Goal: Information Seeking & Learning: Learn about a topic

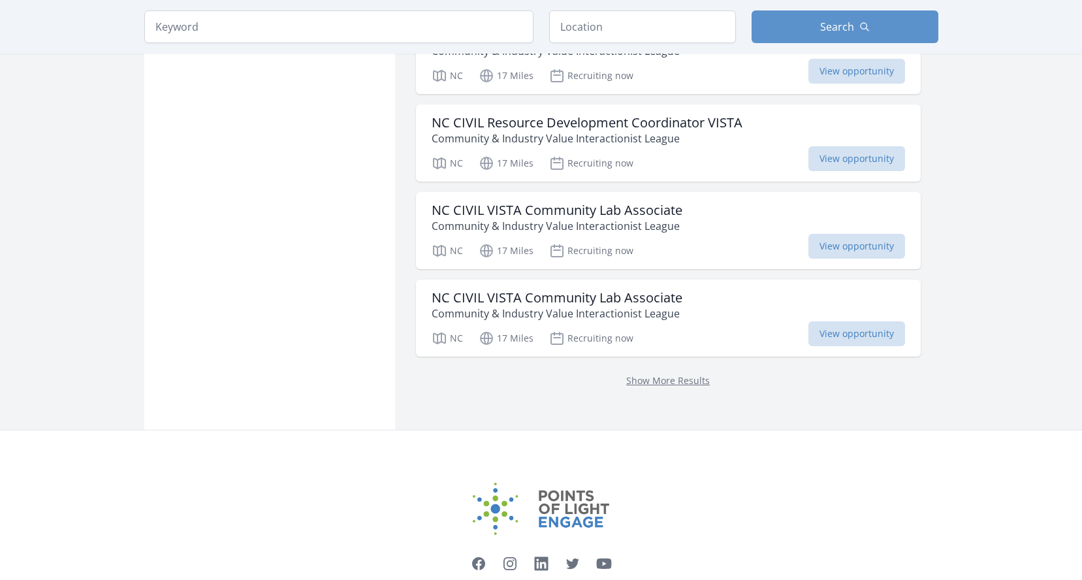
scroll to position [1650, 0]
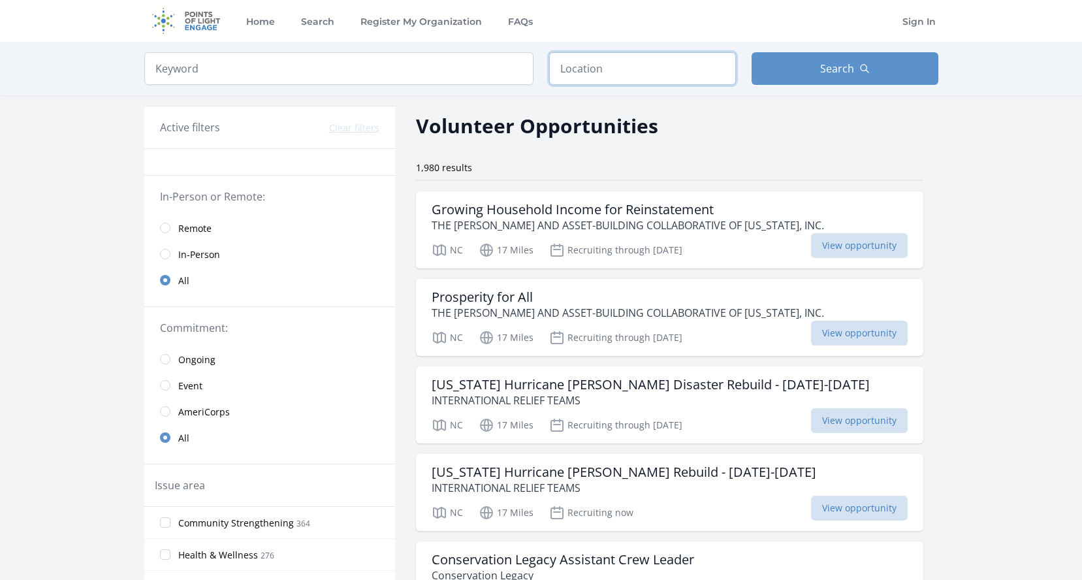
click at [600, 70] on input "text" at bounding box center [642, 68] width 187 height 33
type input "Mt Laurel, NJ, USA"
click at [820, 67] on button "Search" at bounding box center [845, 68] width 187 height 33
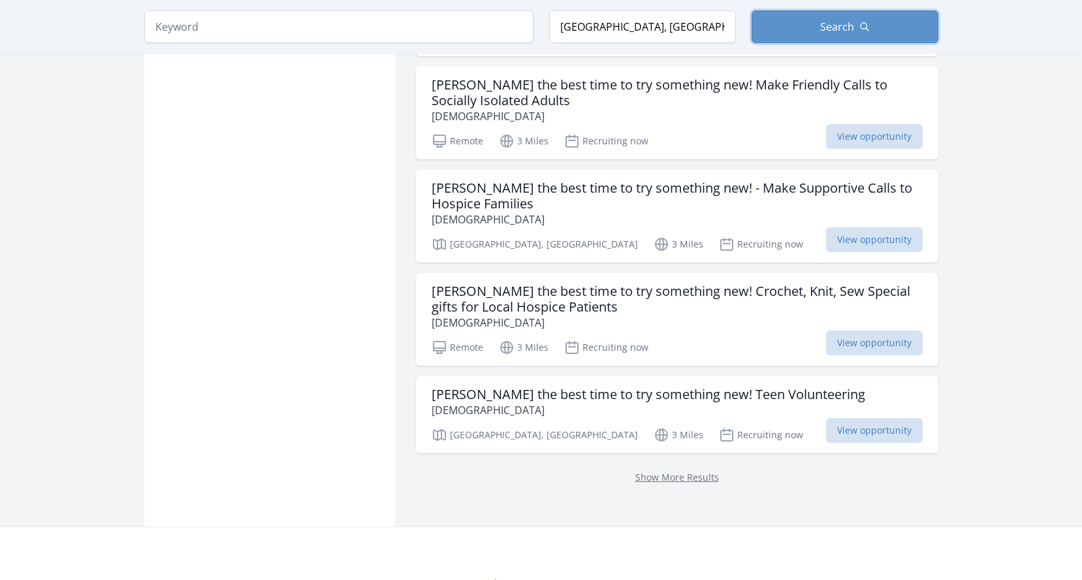
scroll to position [1633, 0]
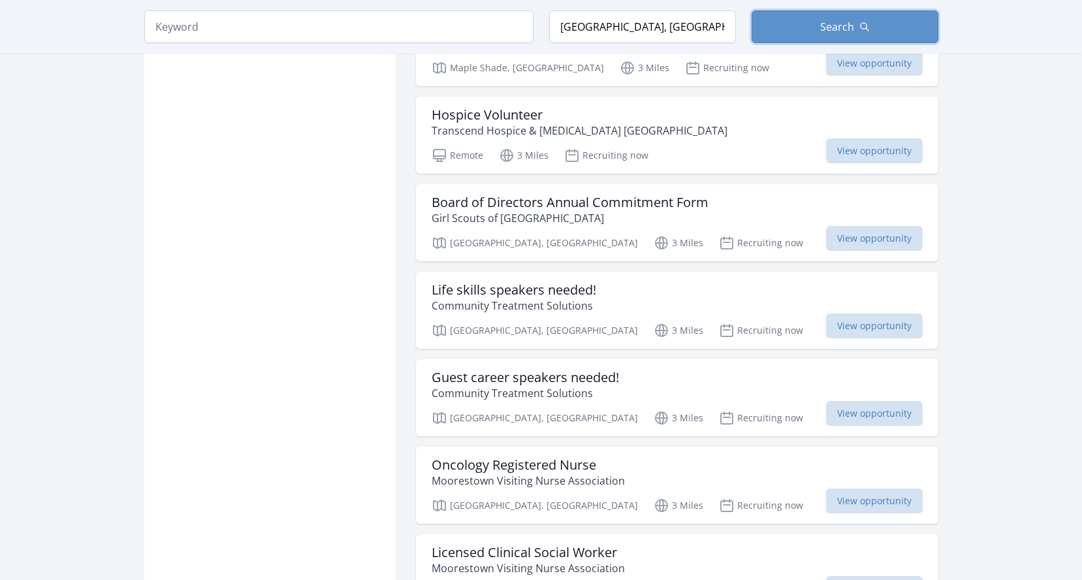
scroll to position [2613, 0]
click at [506, 297] on p "Community Treatment Solutions" at bounding box center [514, 305] width 165 height 16
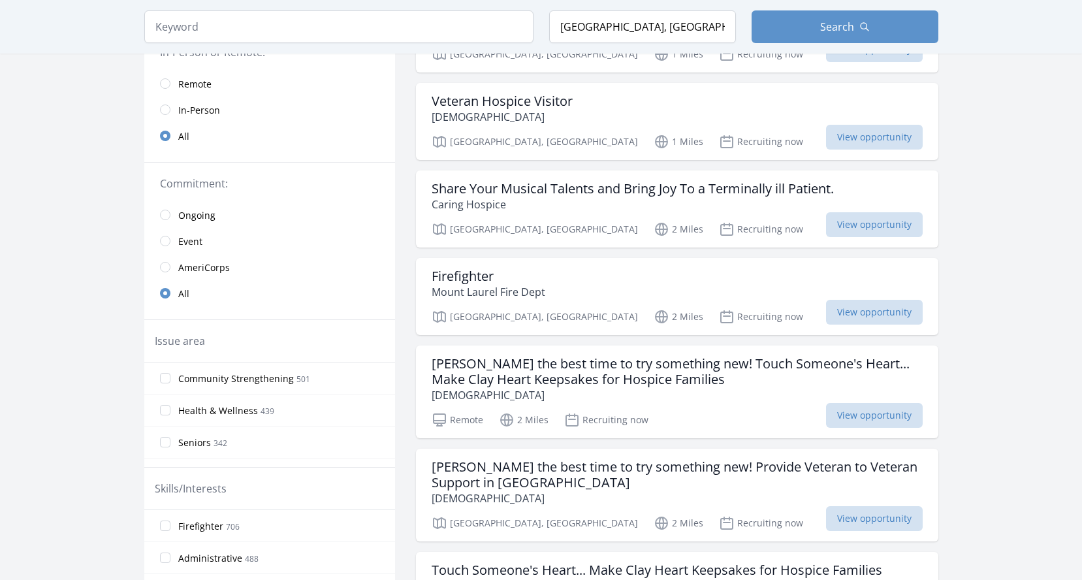
scroll to position [0, 0]
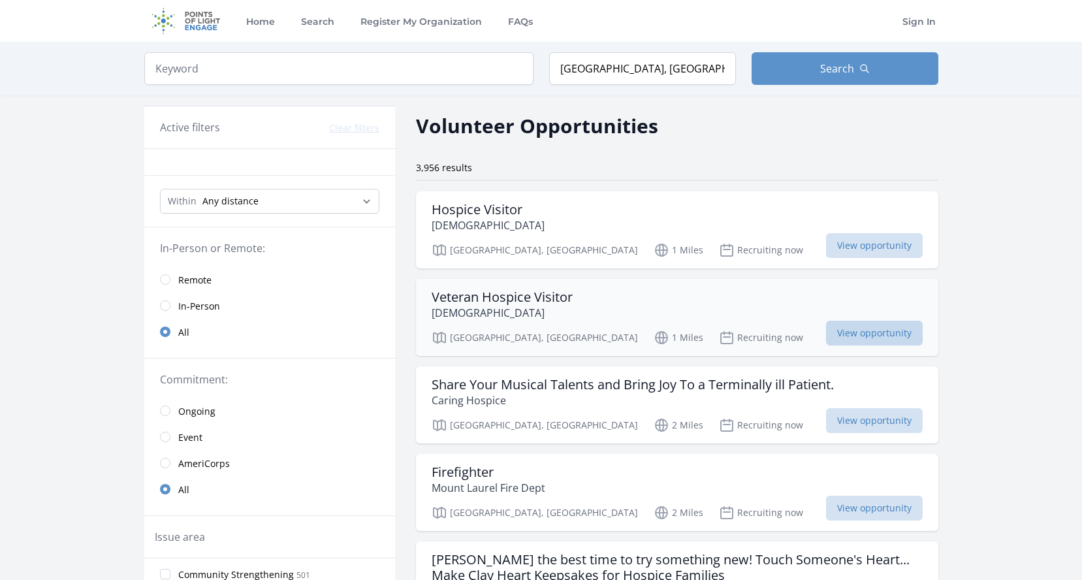
click at [879, 335] on span "View opportunity" at bounding box center [874, 333] width 97 height 25
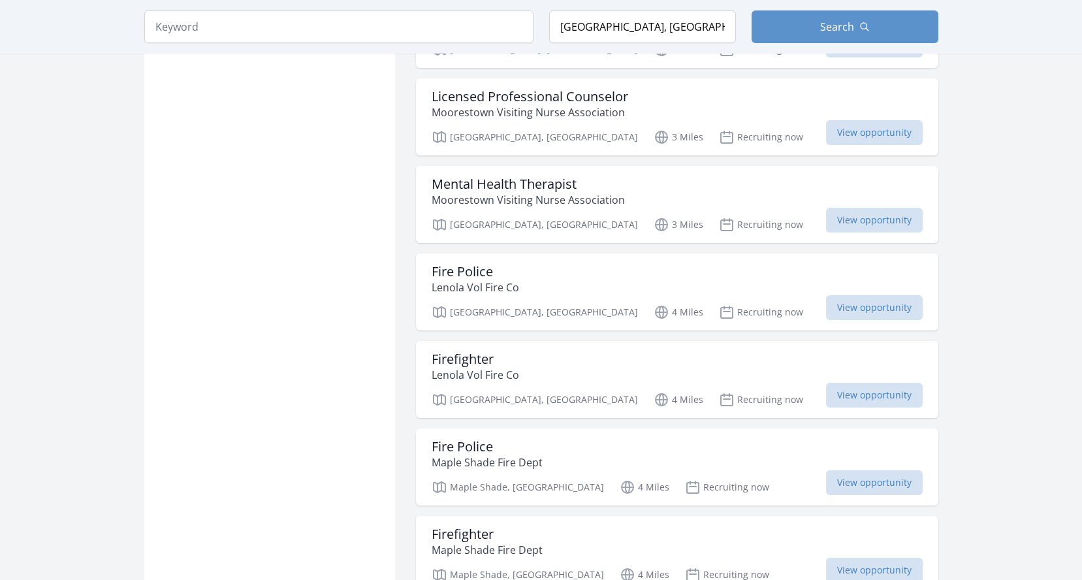
scroll to position [3397, 0]
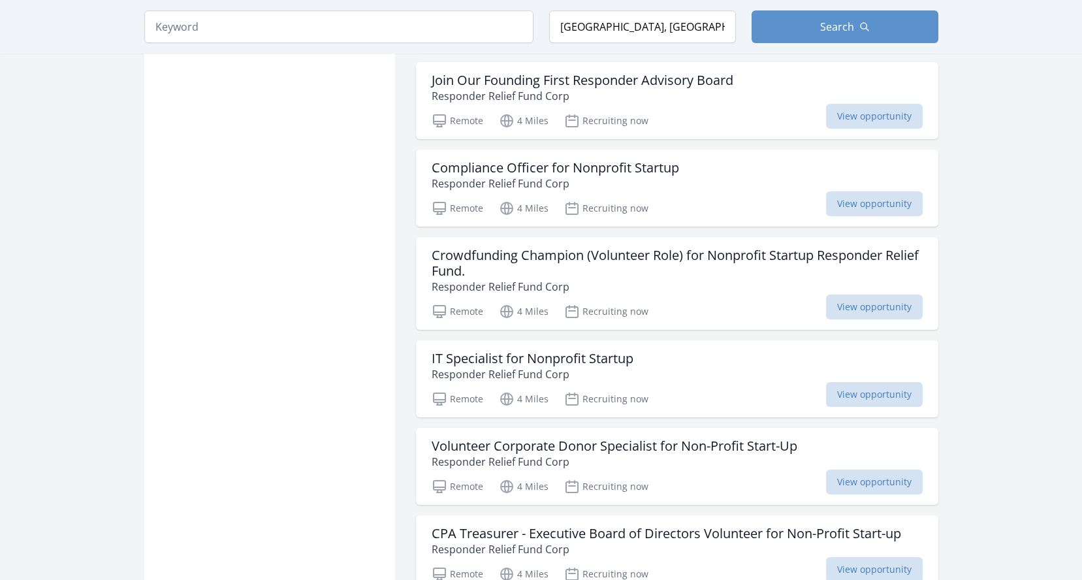
scroll to position [5095, 0]
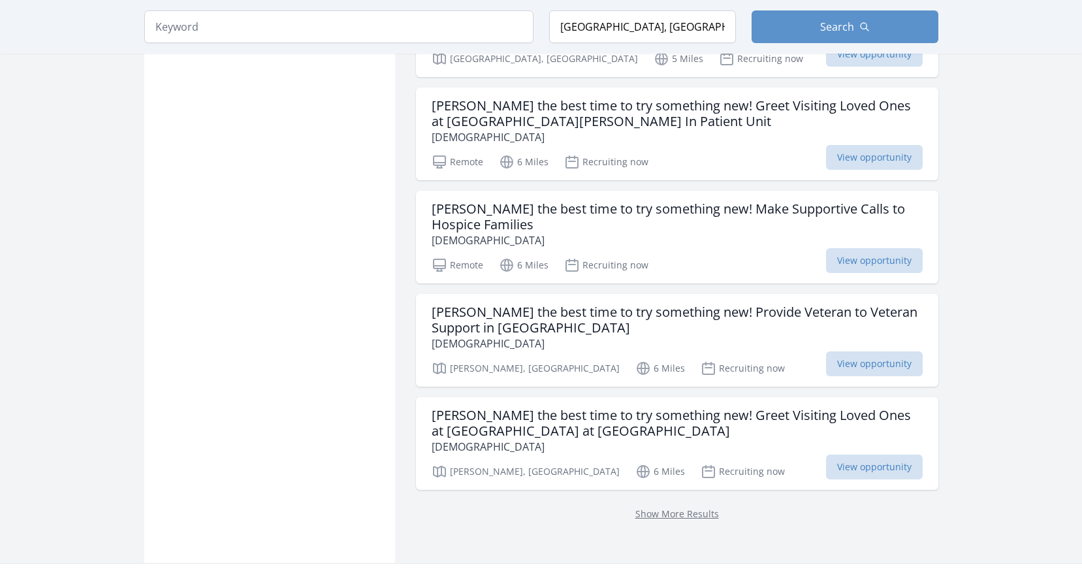
scroll to position [7121, 0]
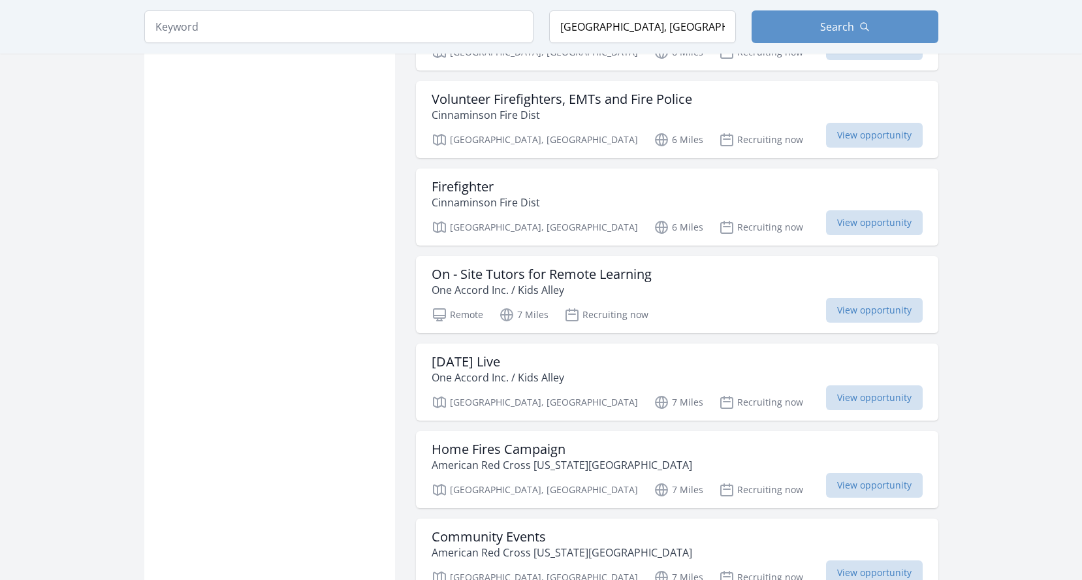
scroll to position [8166, 0]
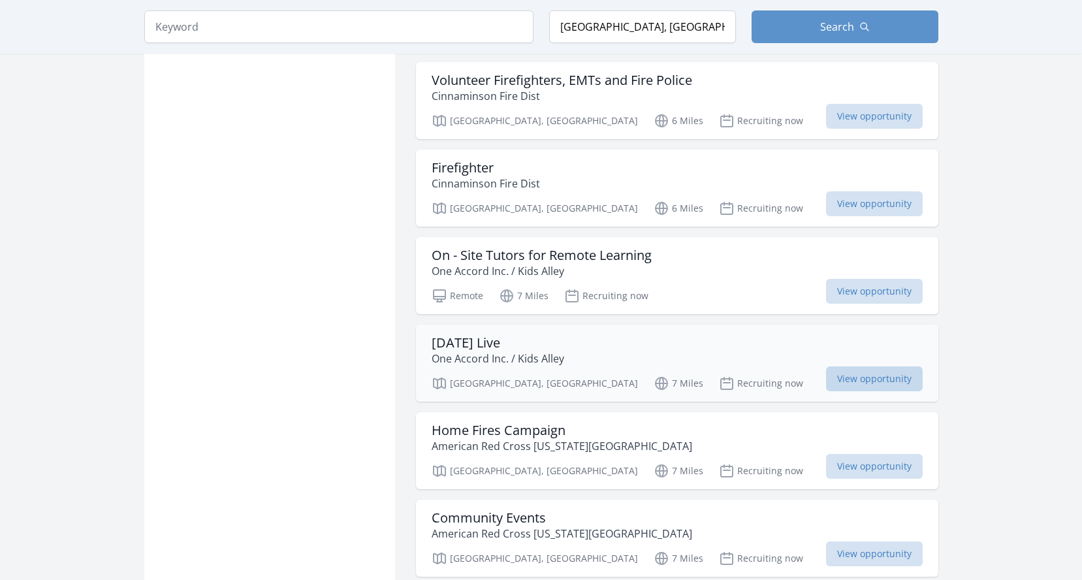
click at [892, 366] on span "View opportunity" at bounding box center [874, 378] width 97 height 25
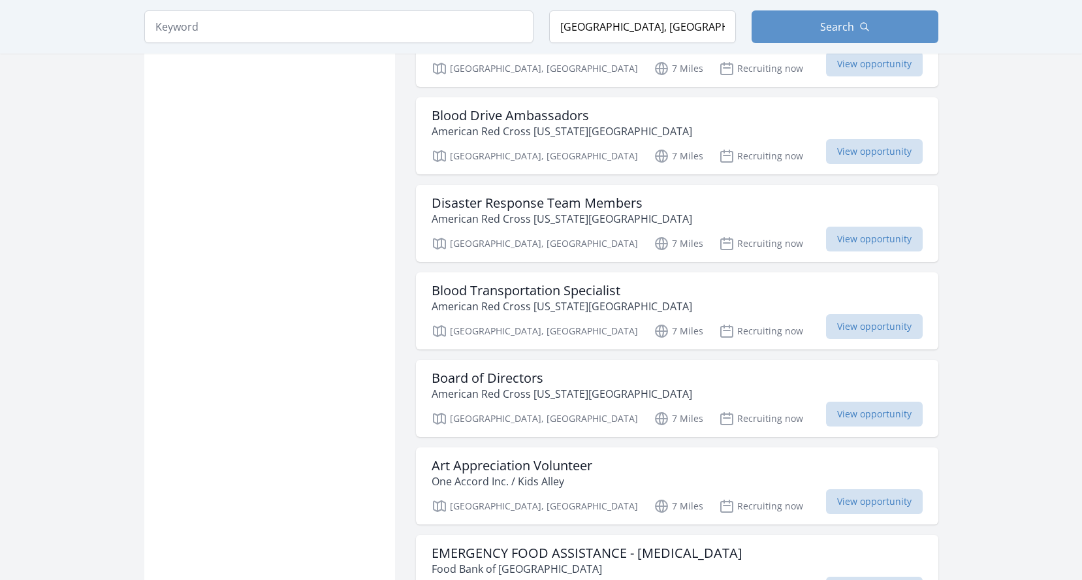
scroll to position [8754, 0]
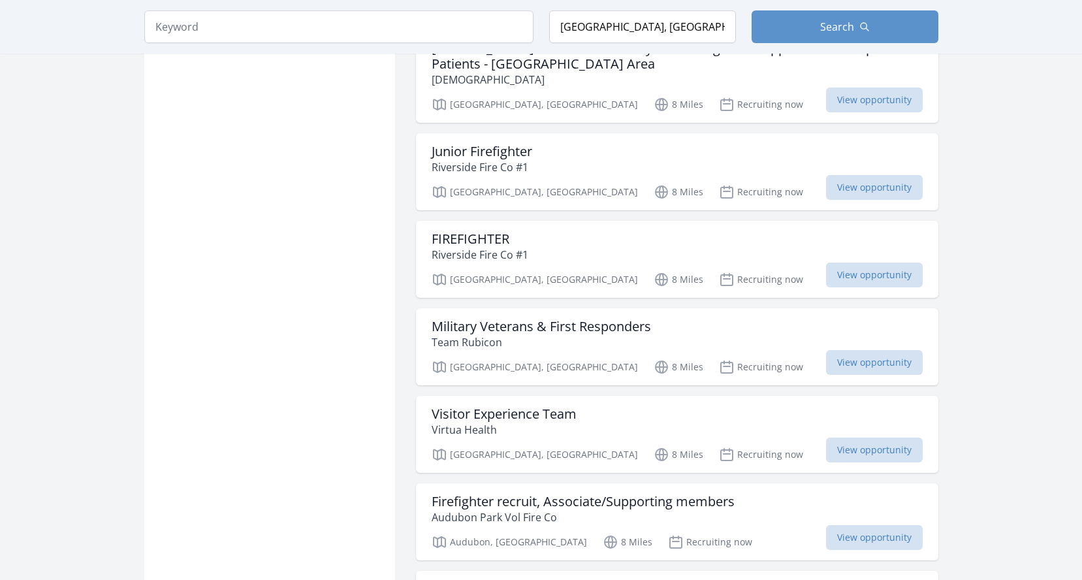
scroll to position [10452, 0]
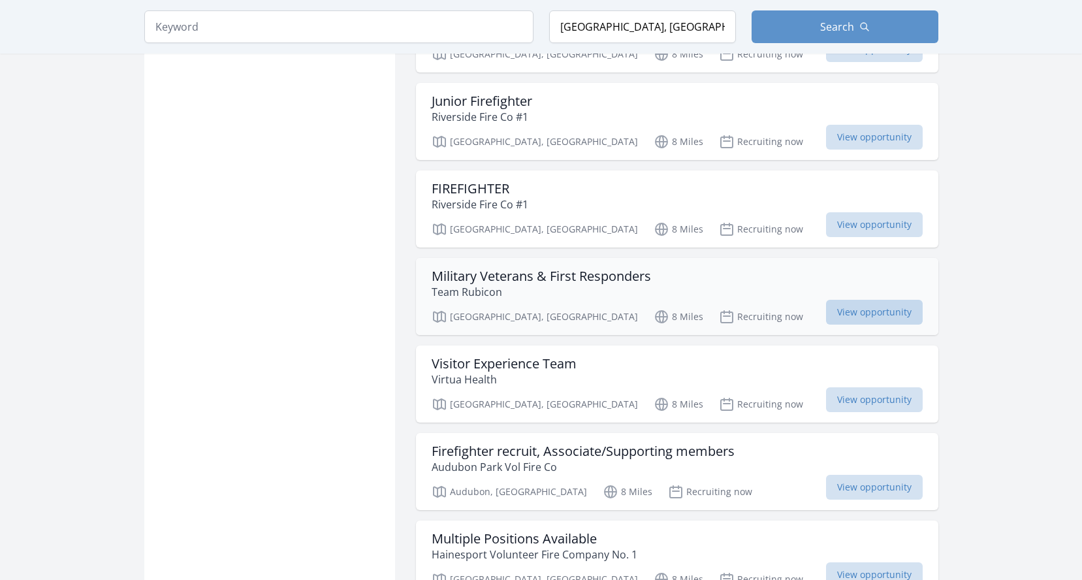
click at [840, 300] on span "View opportunity" at bounding box center [874, 312] width 97 height 25
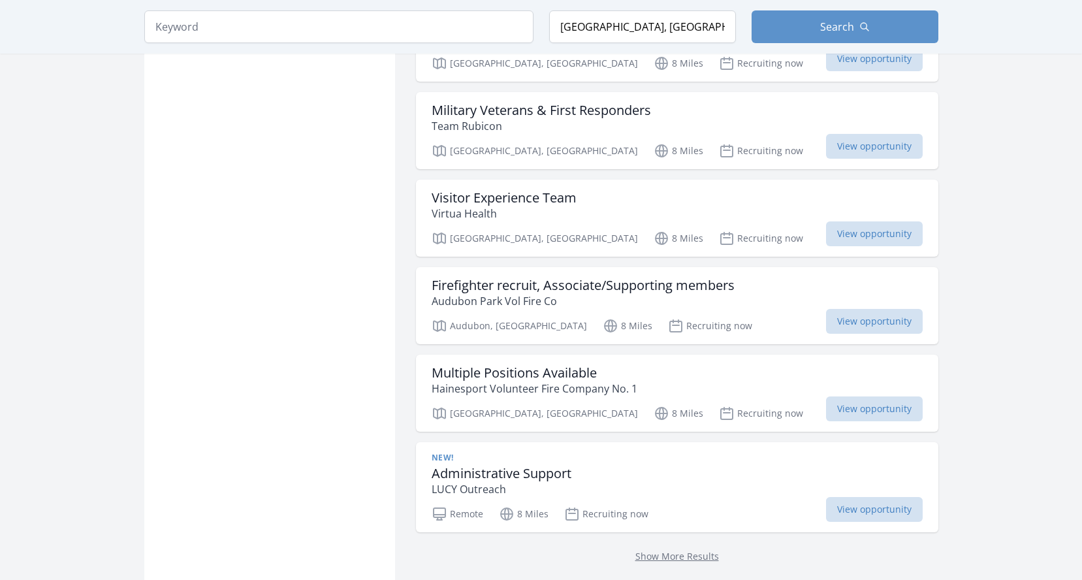
scroll to position [10648, 0]
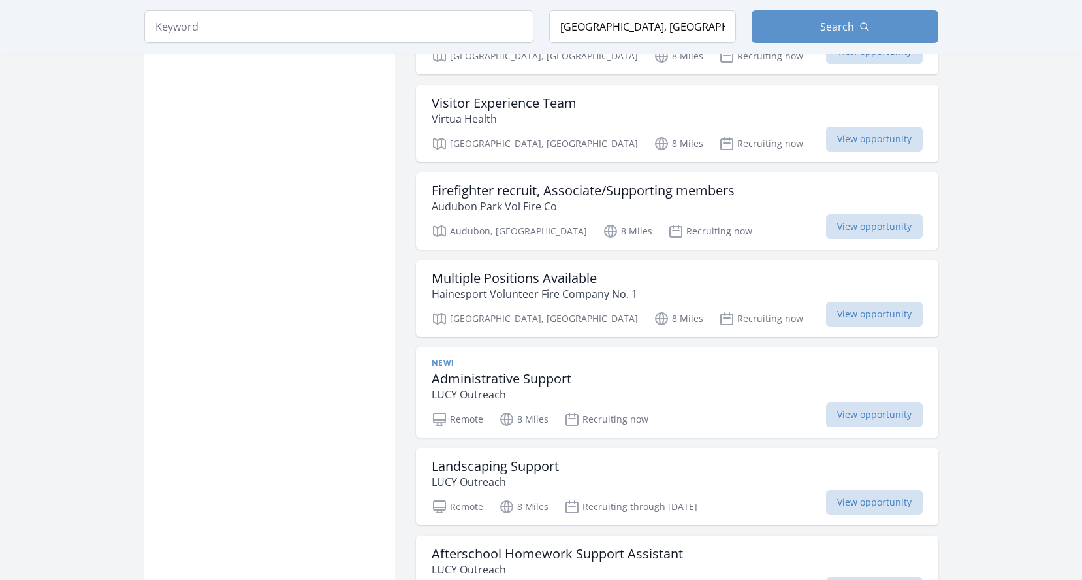
scroll to position [10713, 0]
click at [855, 402] on span "View opportunity" at bounding box center [874, 414] width 97 height 25
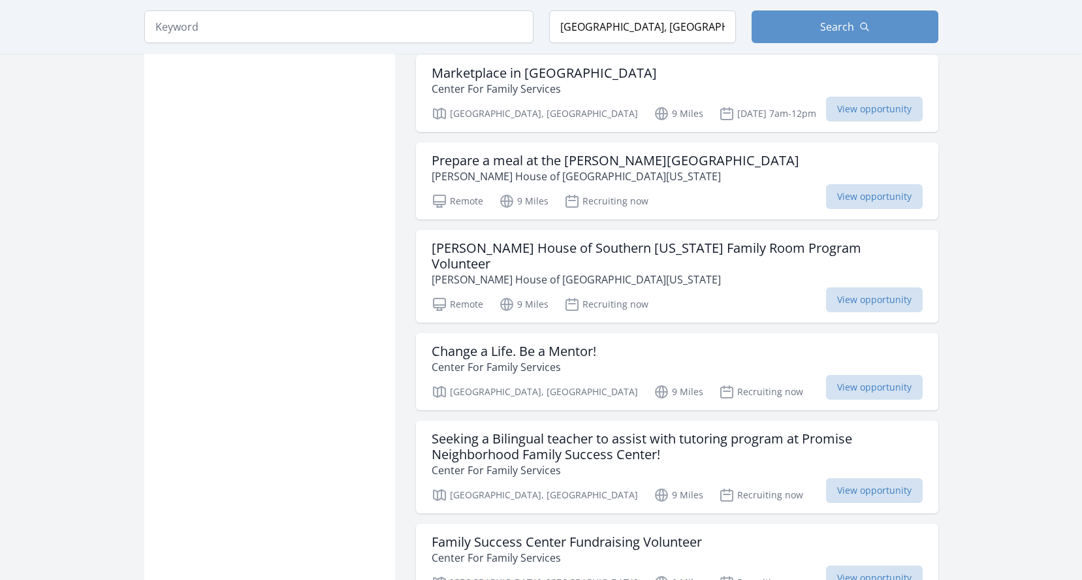
scroll to position [12281, 0]
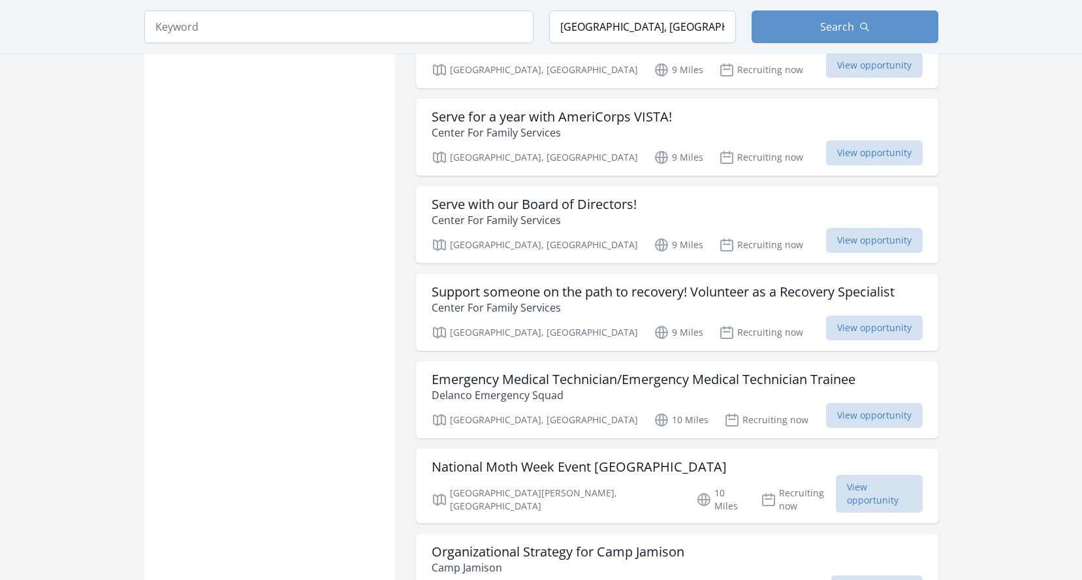
scroll to position [13588, 0]
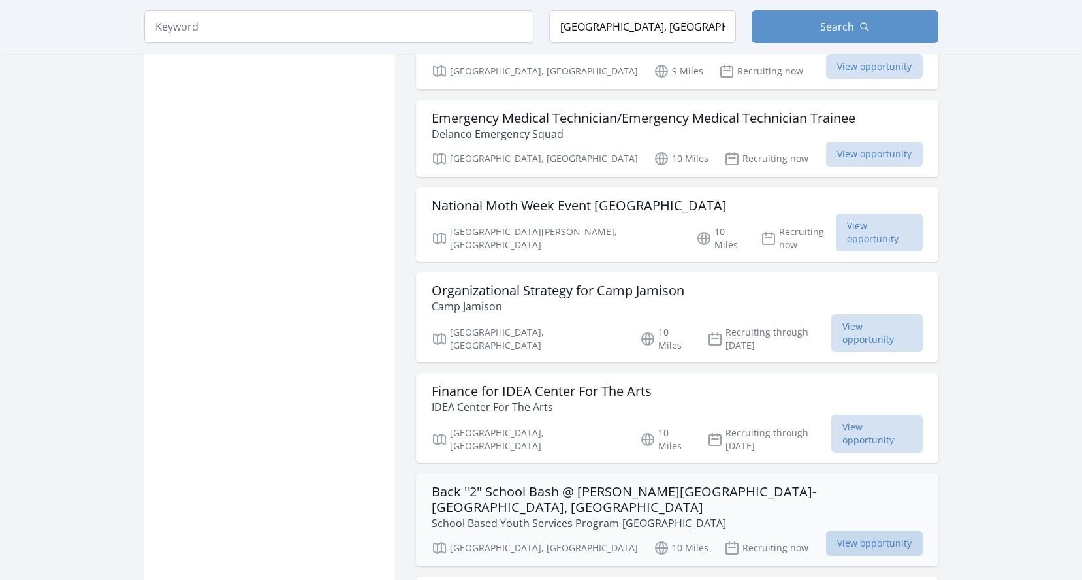
click at [866, 531] on span "View opportunity" at bounding box center [874, 543] width 97 height 25
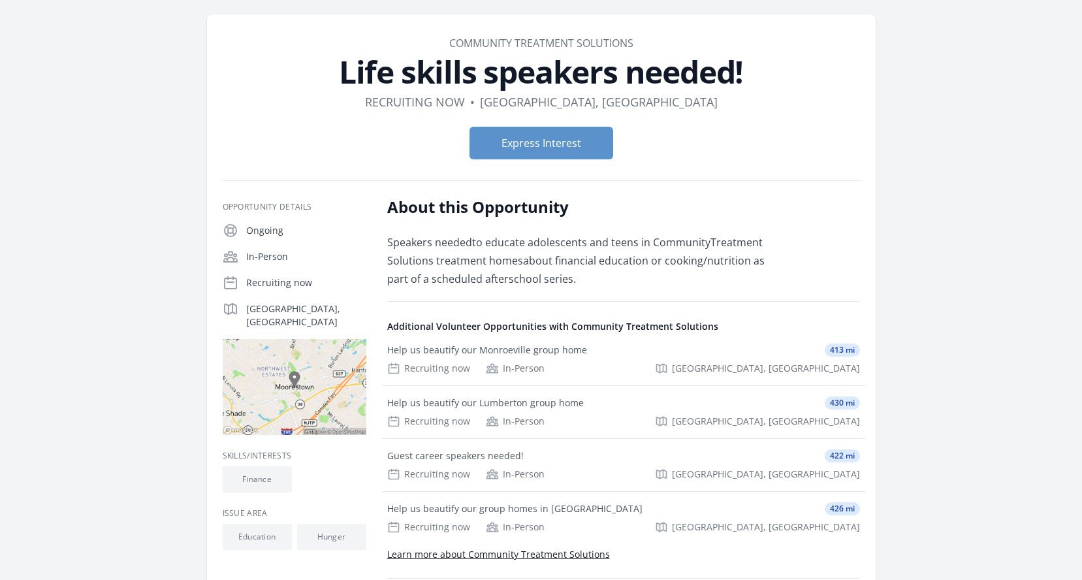
scroll to position [65, 0]
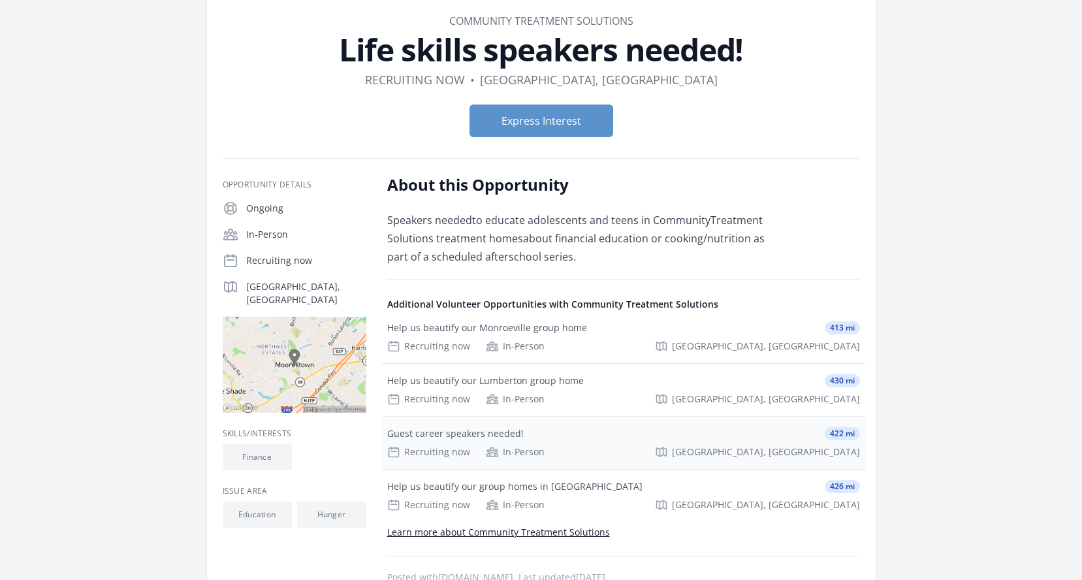
click at [487, 431] on div "Guest career speakers needed!" at bounding box center [455, 433] width 137 height 13
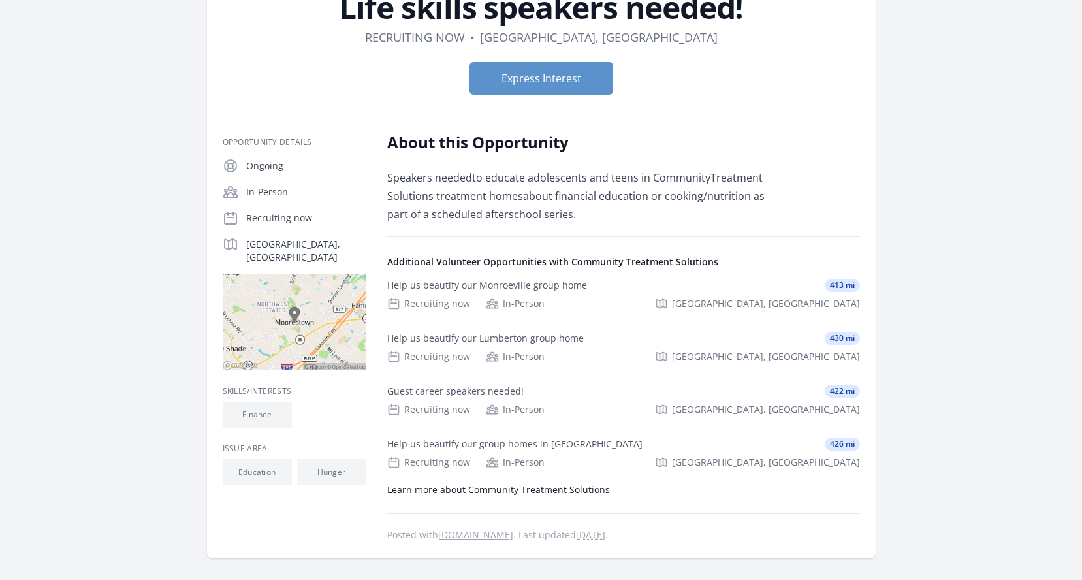
scroll to position [196, 0]
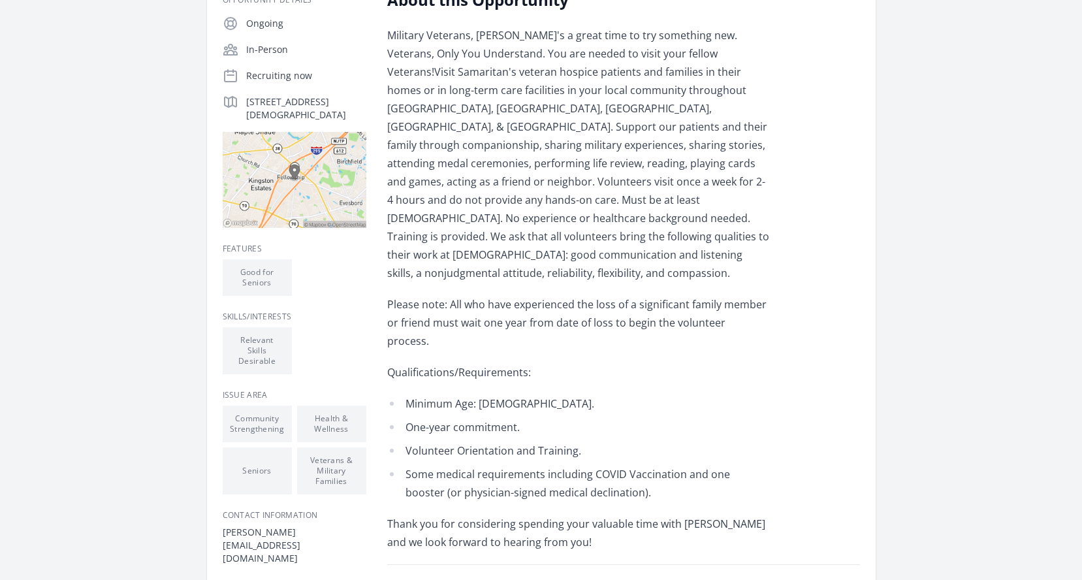
scroll to position [261, 0]
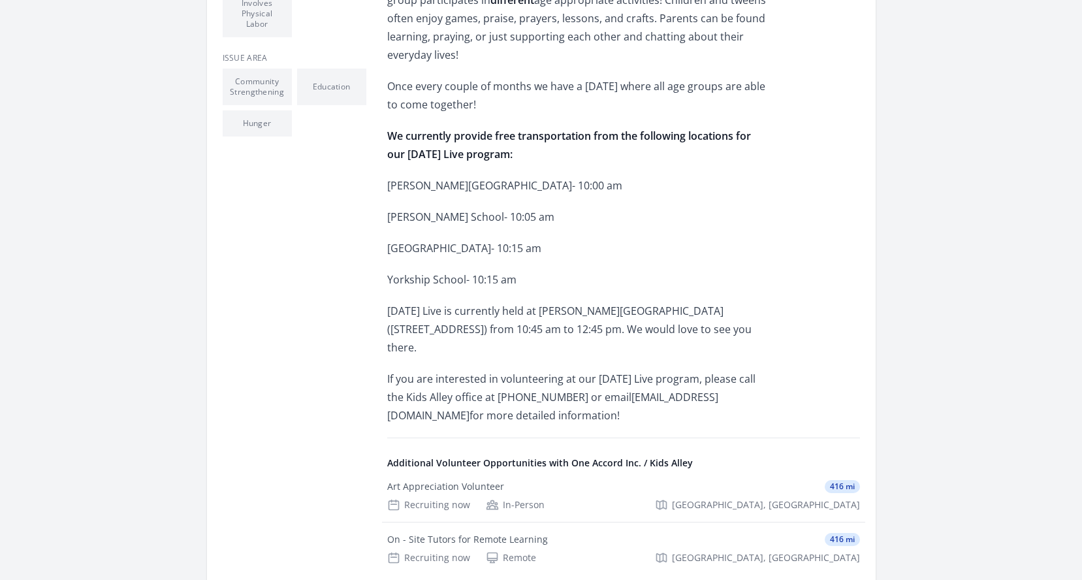
scroll to position [327, 0]
